Goal: Task Accomplishment & Management: Manage account settings

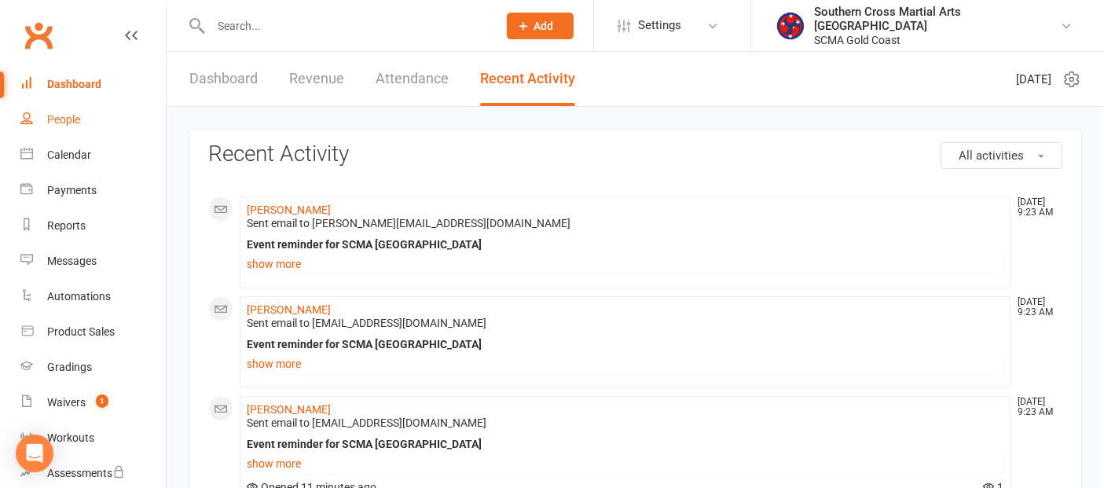
click at [89, 118] on link "People" at bounding box center [92, 119] width 145 height 35
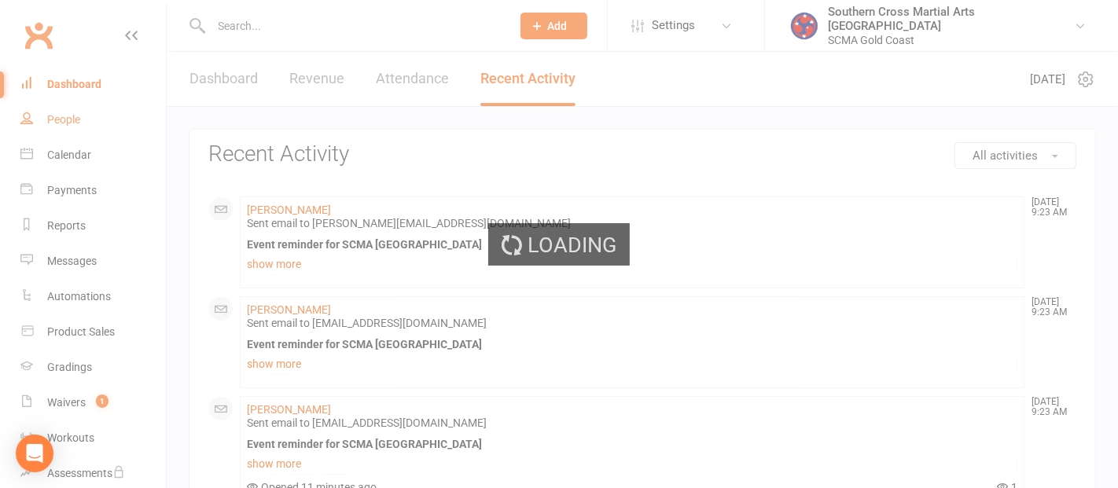
select select "100"
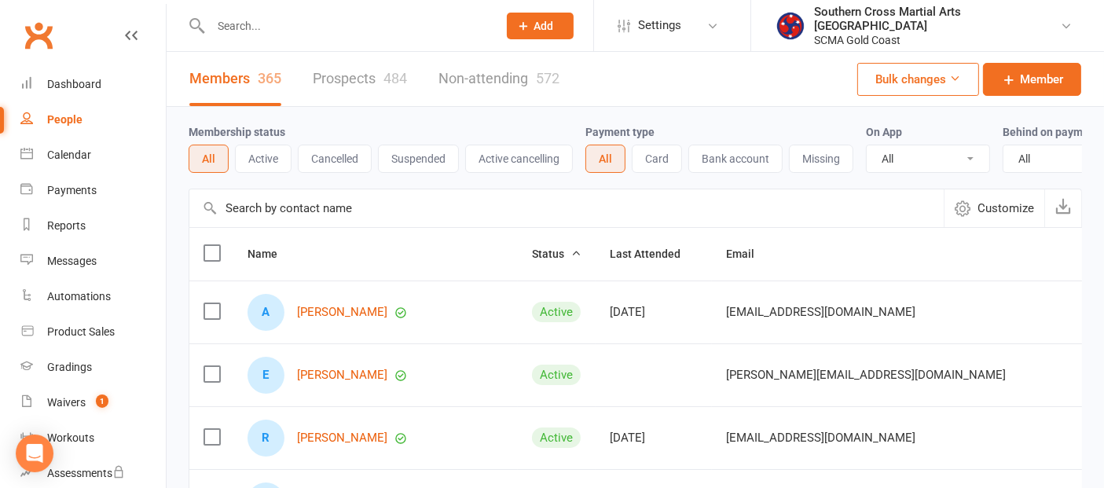
click at [432, 224] on input "text" at bounding box center [566, 208] width 755 height 38
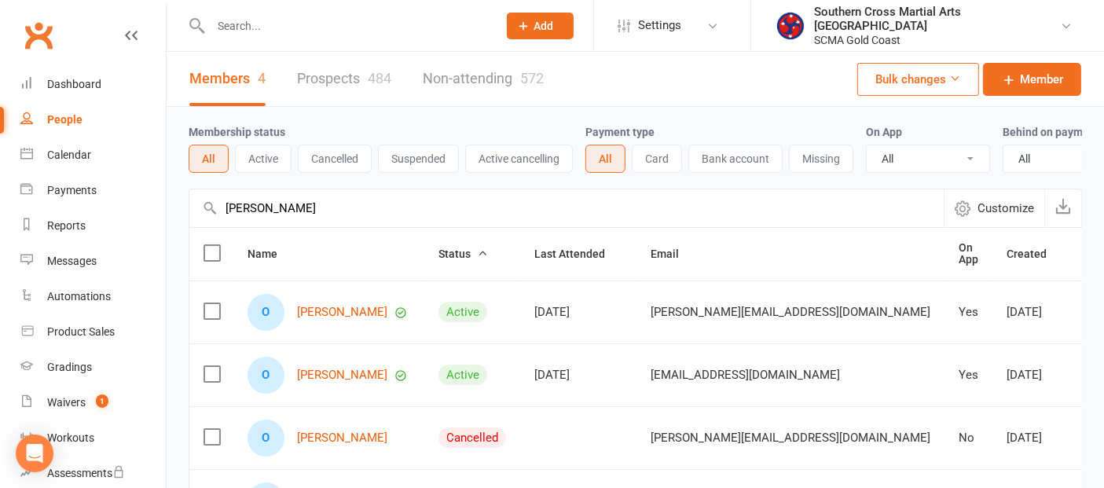
drag, startPoint x: 260, startPoint y: 225, endPoint x: 204, endPoint y: 233, distance: 56.5
click at [204, 227] on input "[PERSON_NAME]" at bounding box center [566, 208] width 755 height 38
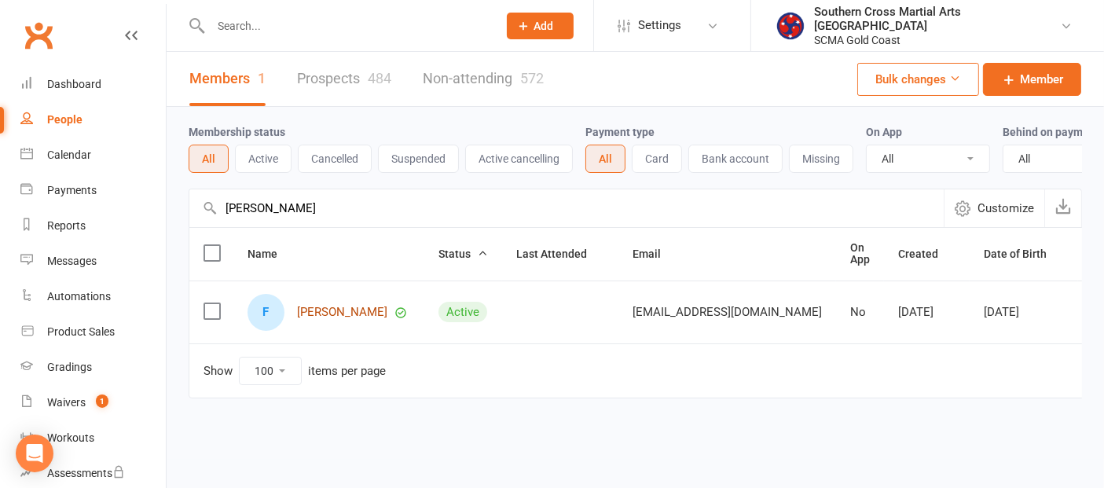
type input "[PERSON_NAME]"
click at [334, 319] on link "[PERSON_NAME]" at bounding box center [342, 312] width 90 height 13
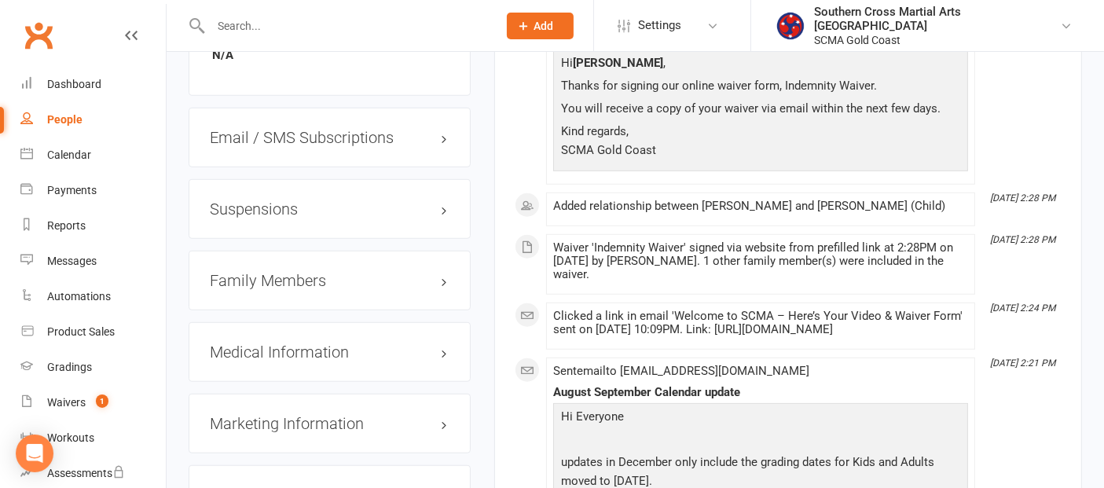
scroll to position [1397, 0]
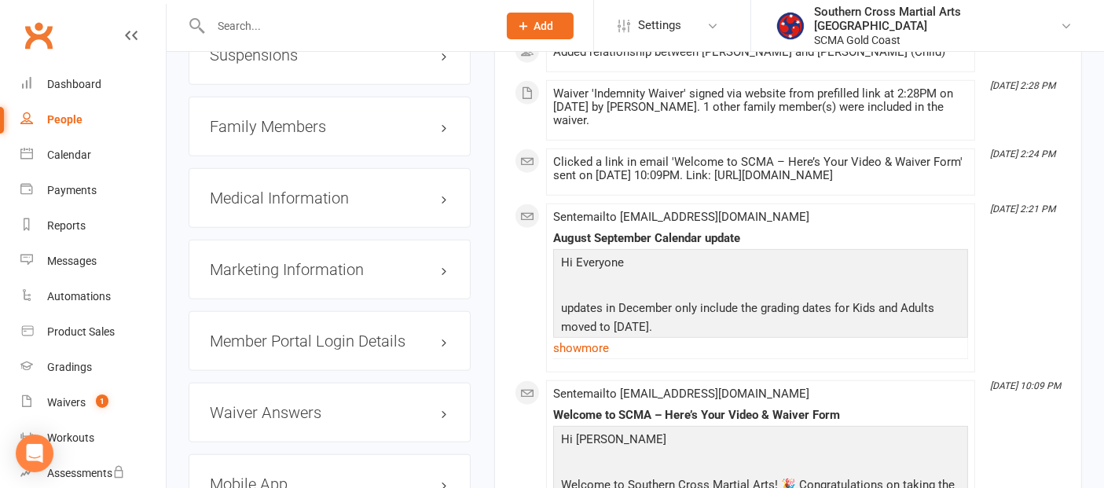
click at [260, 120] on h3 "Family Members" at bounding box center [330, 126] width 240 height 17
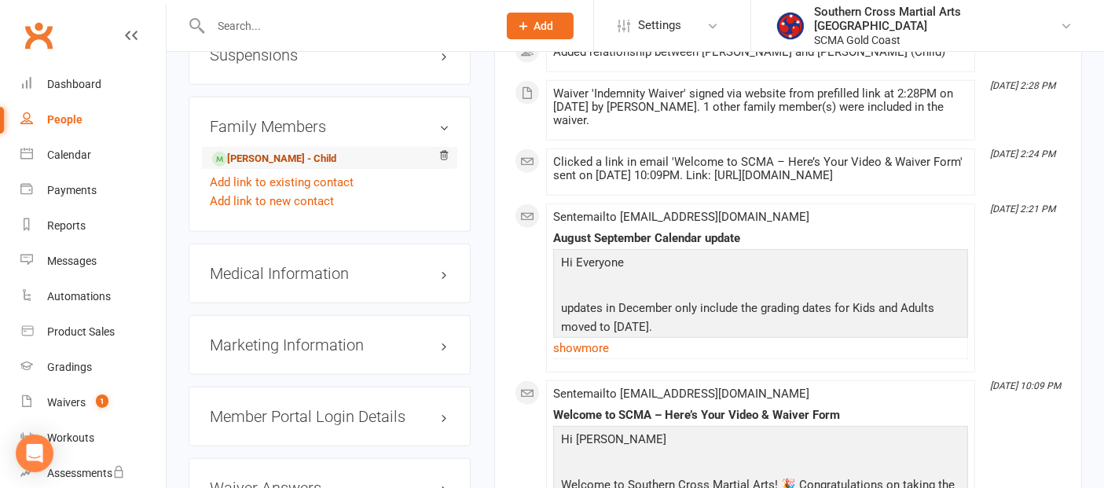
drag, startPoint x: 301, startPoint y: 152, endPoint x: 329, endPoint y: 152, distance: 28.3
click at [302, 152] on link "[PERSON_NAME] - Child" at bounding box center [274, 159] width 124 height 17
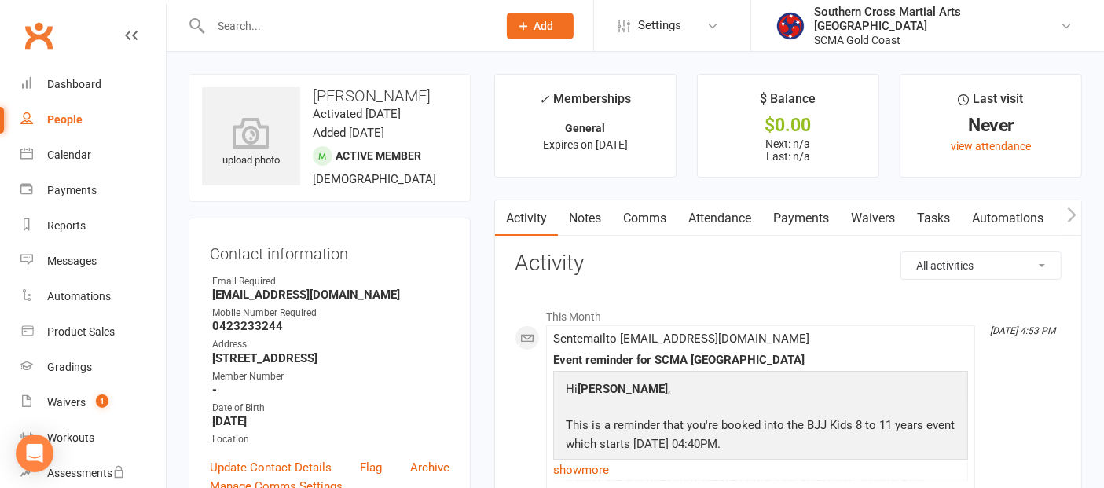
click at [1071, 211] on icon "button" at bounding box center [1071, 215] width 9 height 17
click at [1071, 210] on icon "button" at bounding box center [1071, 215] width 9 height 15
click at [1031, 220] on link "Mobile App" at bounding box center [1039, 218] width 85 height 36
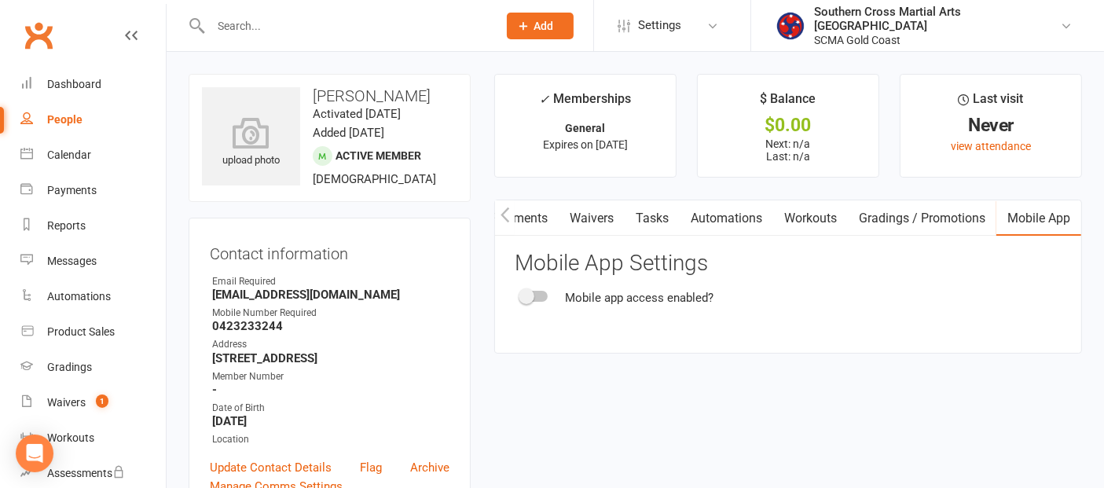
click at [521, 291] on span at bounding box center [527, 296] width 16 height 16
click at [521, 294] on input "checkbox" at bounding box center [521, 294] width 0 height 0
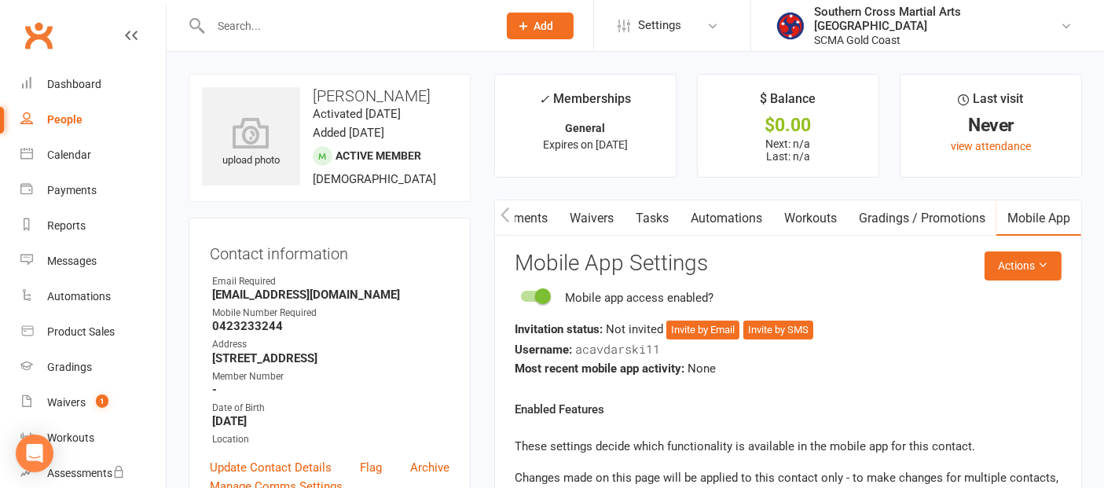
click at [503, 217] on icon "button" at bounding box center [505, 215] width 9 height 17
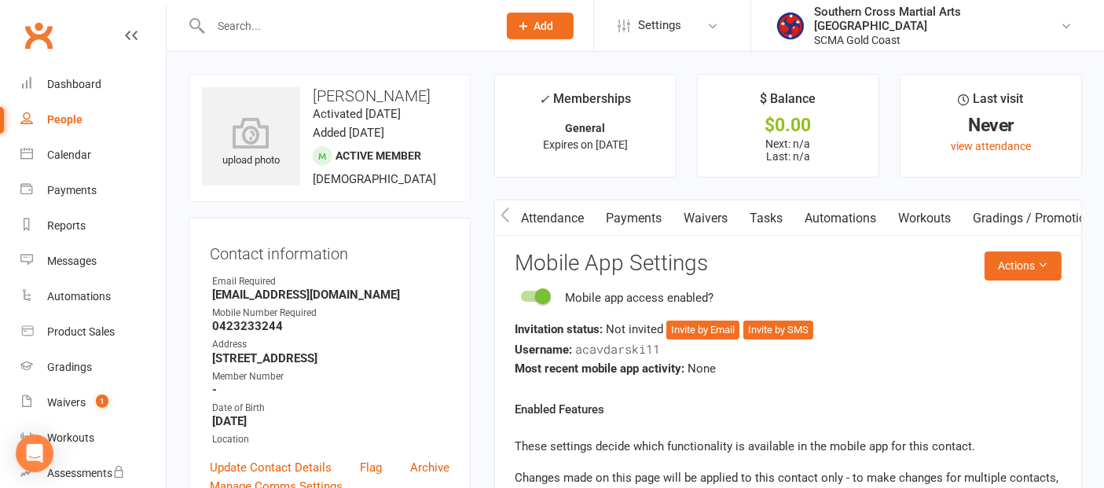
click at [503, 217] on icon "button" at bounding box center [505, 215] width 9 height 17
click at [709, 214] on link "Attendance" at bounding box center [720, 218] width 85 height 36
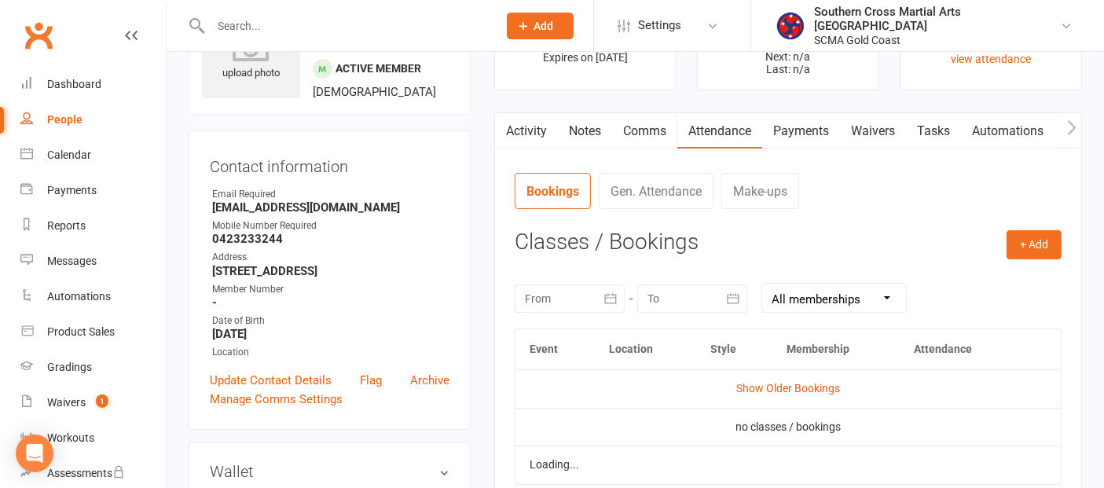
scroll to position [87, 0]
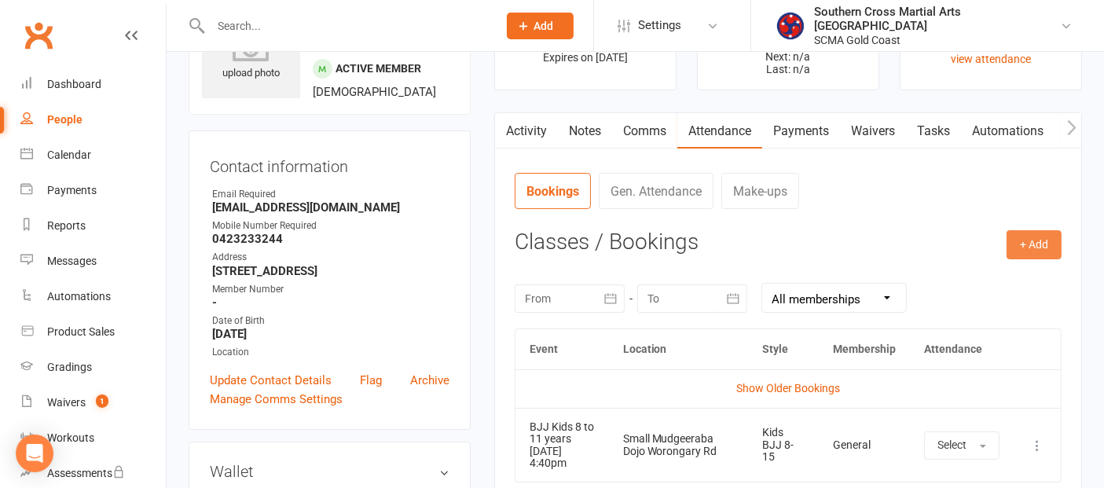
click at [1020, 242] on button "+ Add" at bounding box center [1034, 244] width 55 height 28
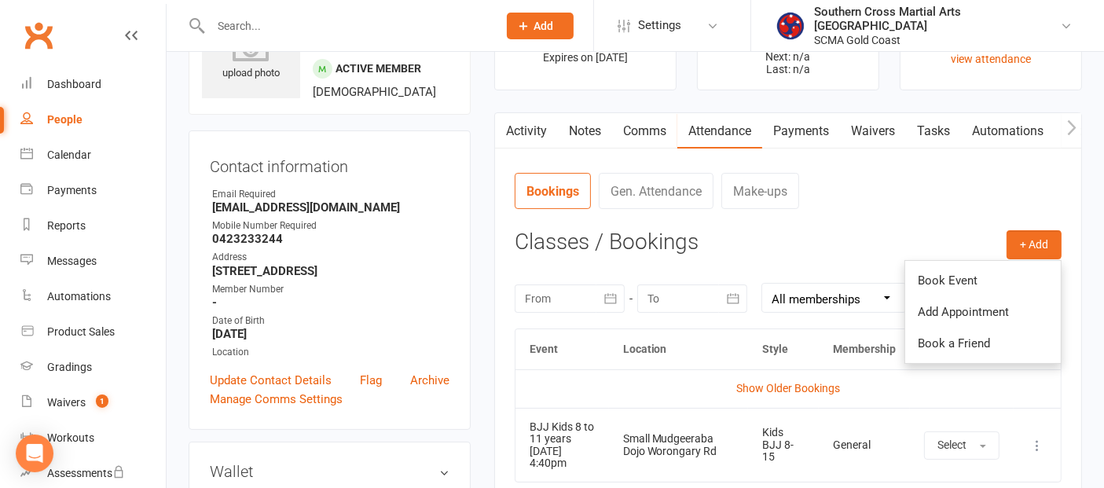
click at [943, 204] on nav "Bookings Gen. Attendance Make-ups" at bounding box center [788, 196] width 547 height 47
